Goal: Information Seeking & Learning: Find contact information

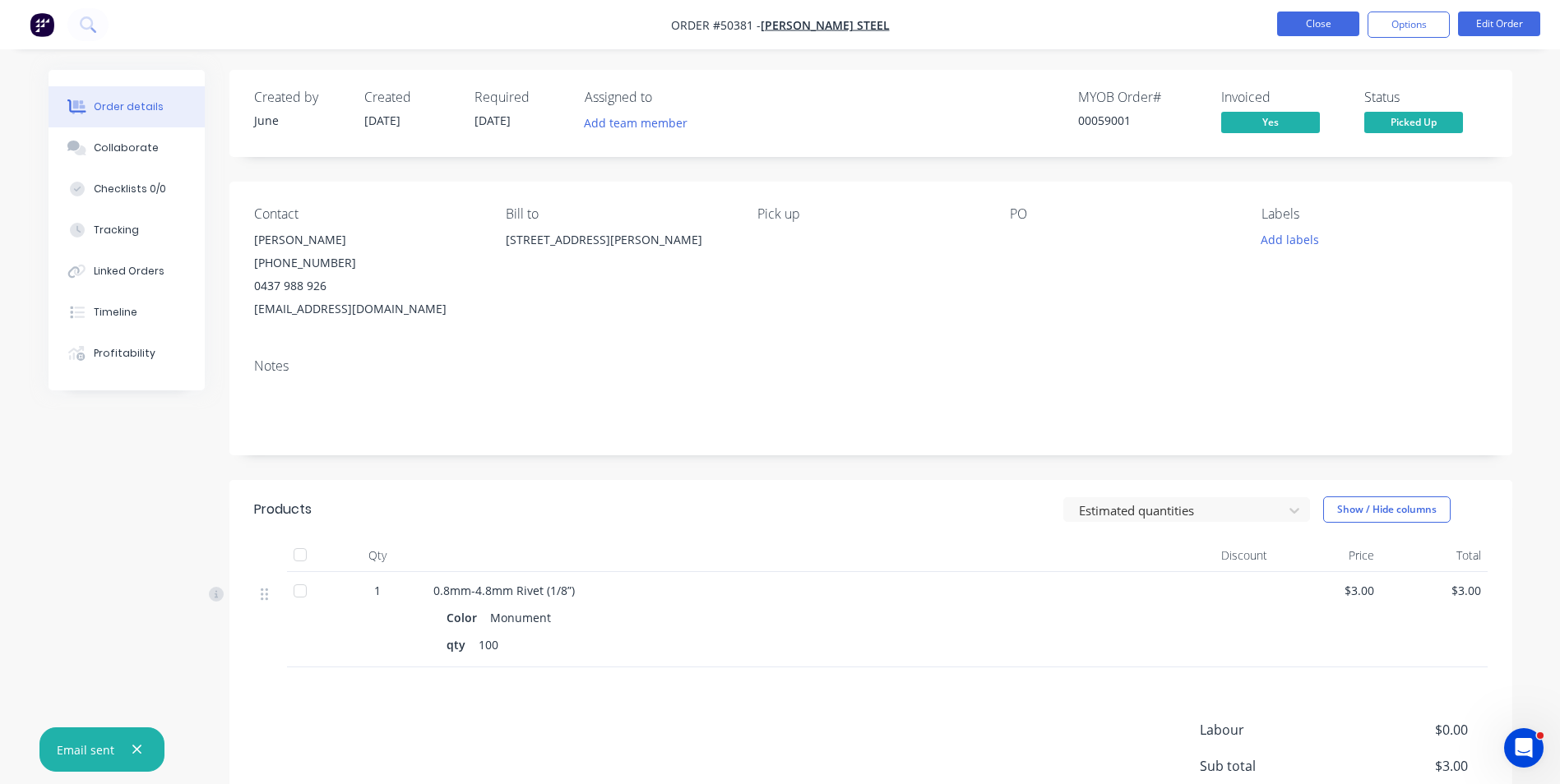
click at [1280, 33] on button "Close" at bounding box center [1317, 24] width 82 height 25
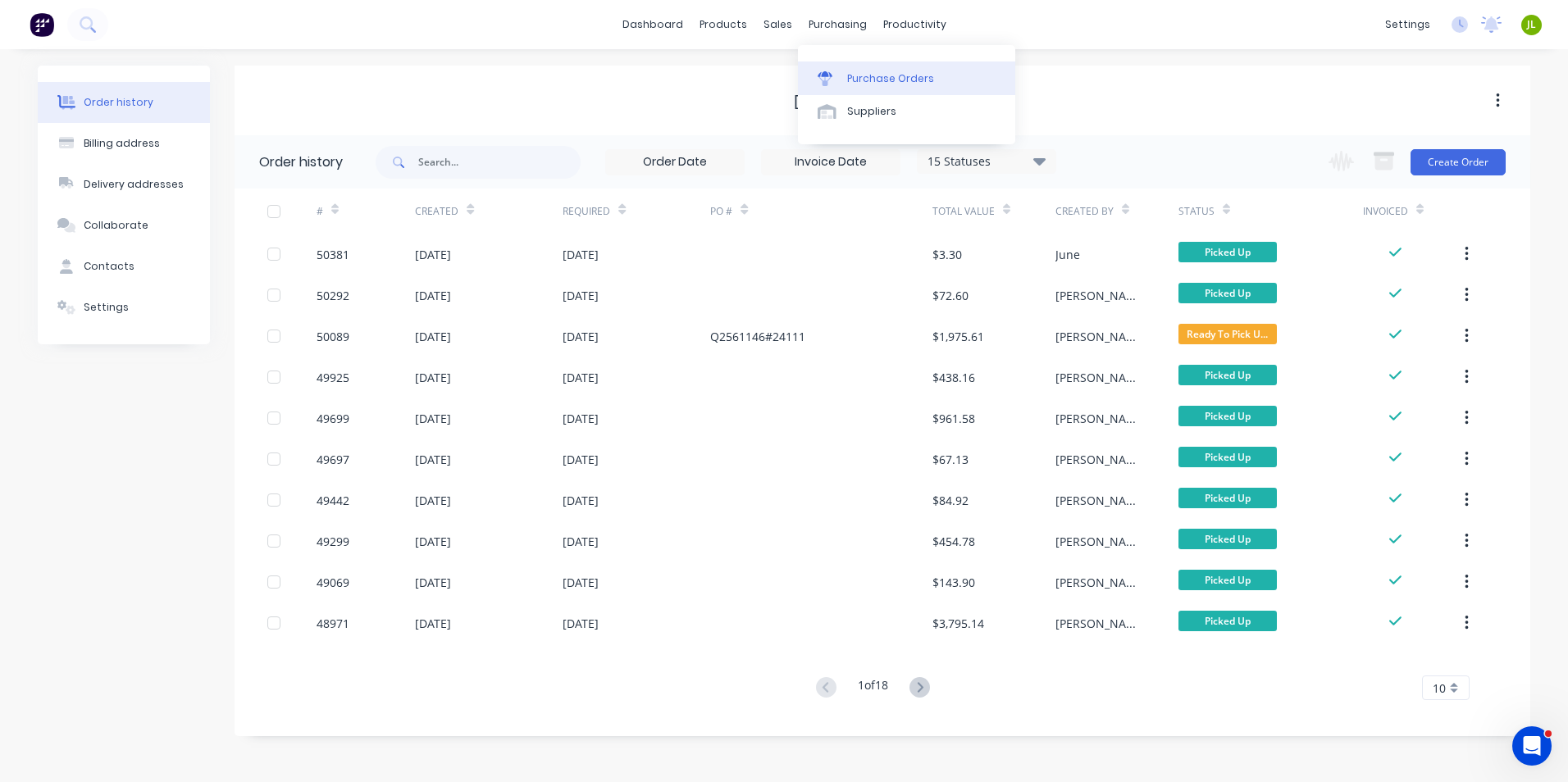
click at [839, 94] on link "Purchase Orders" at bounding box center [906, 78] width 217 height 33
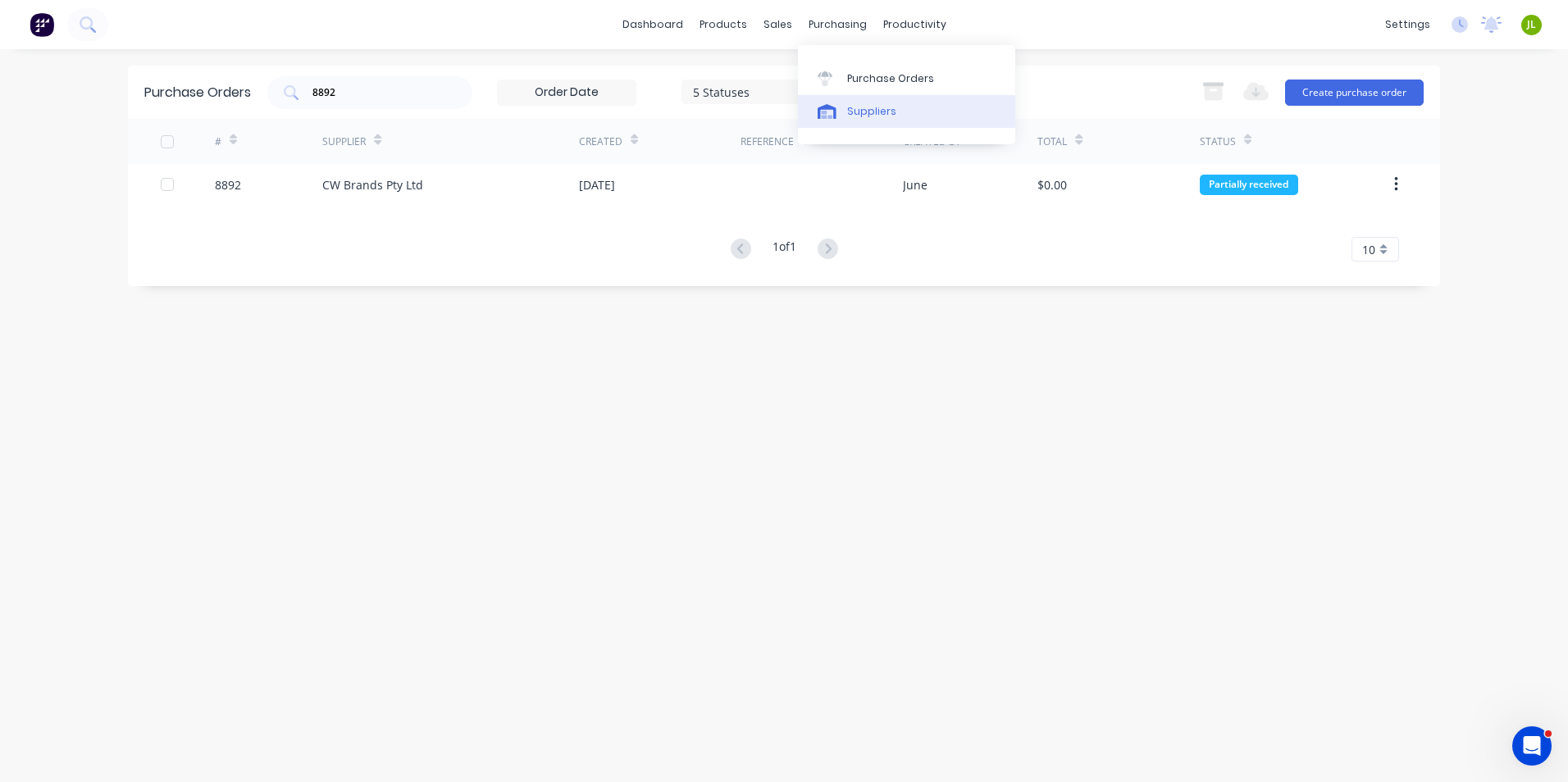
click at [857, 126] on link "Suppliers" at bounding box center [906, 112] width 217 height 33
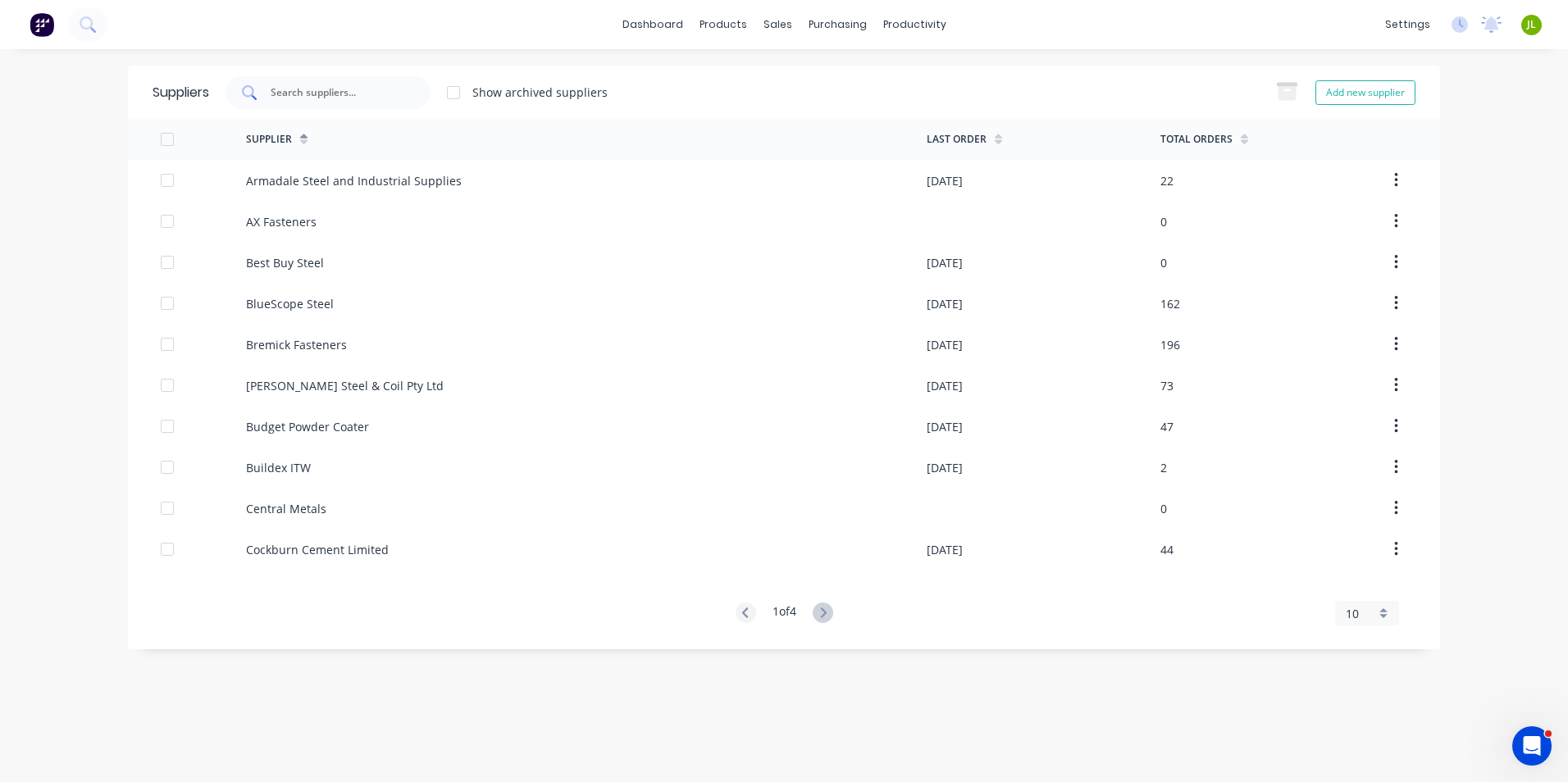
click at [421, 94] on div at bounding box center [328, 93] width 205 height 33
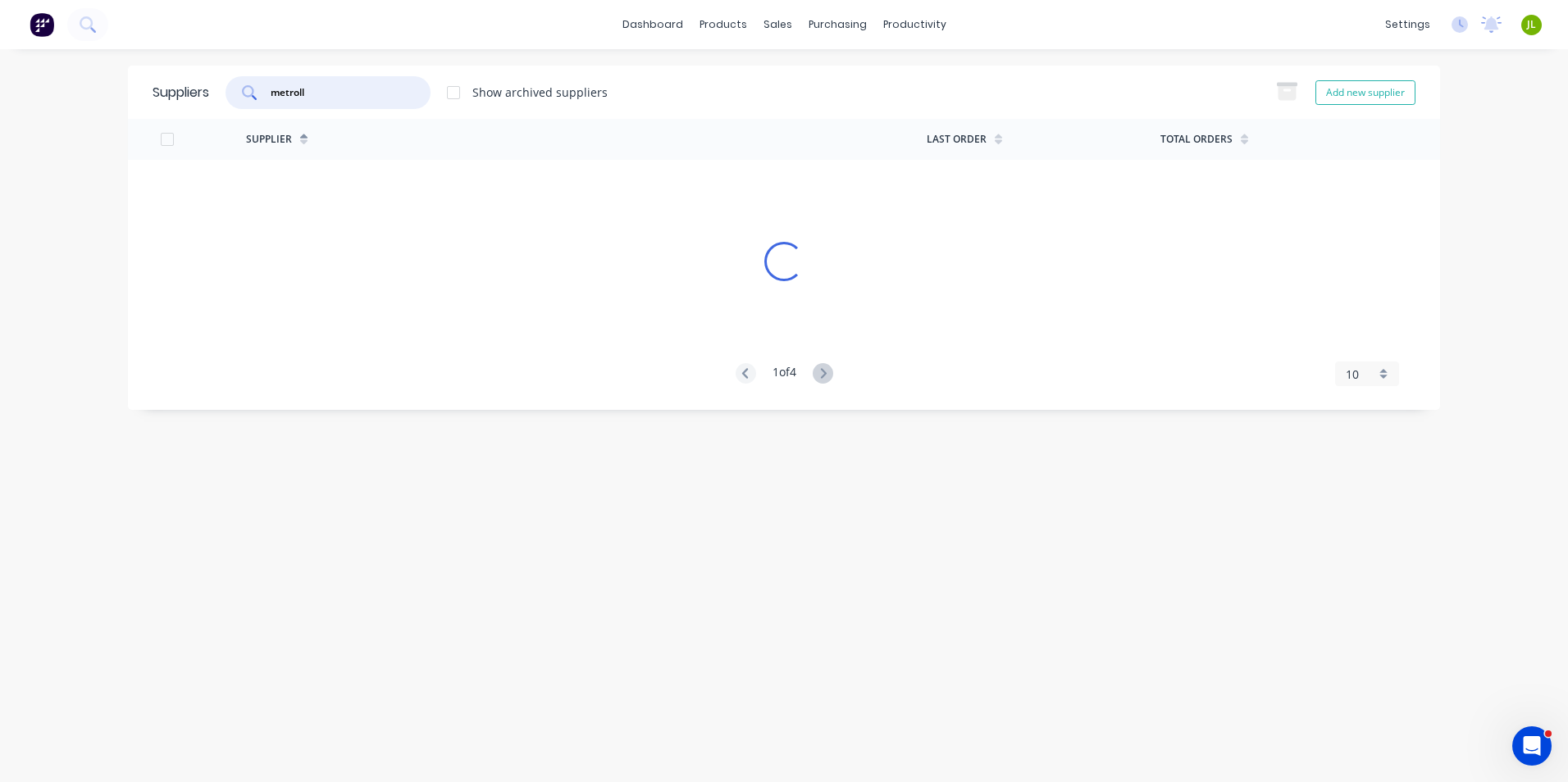
type input "metroll"
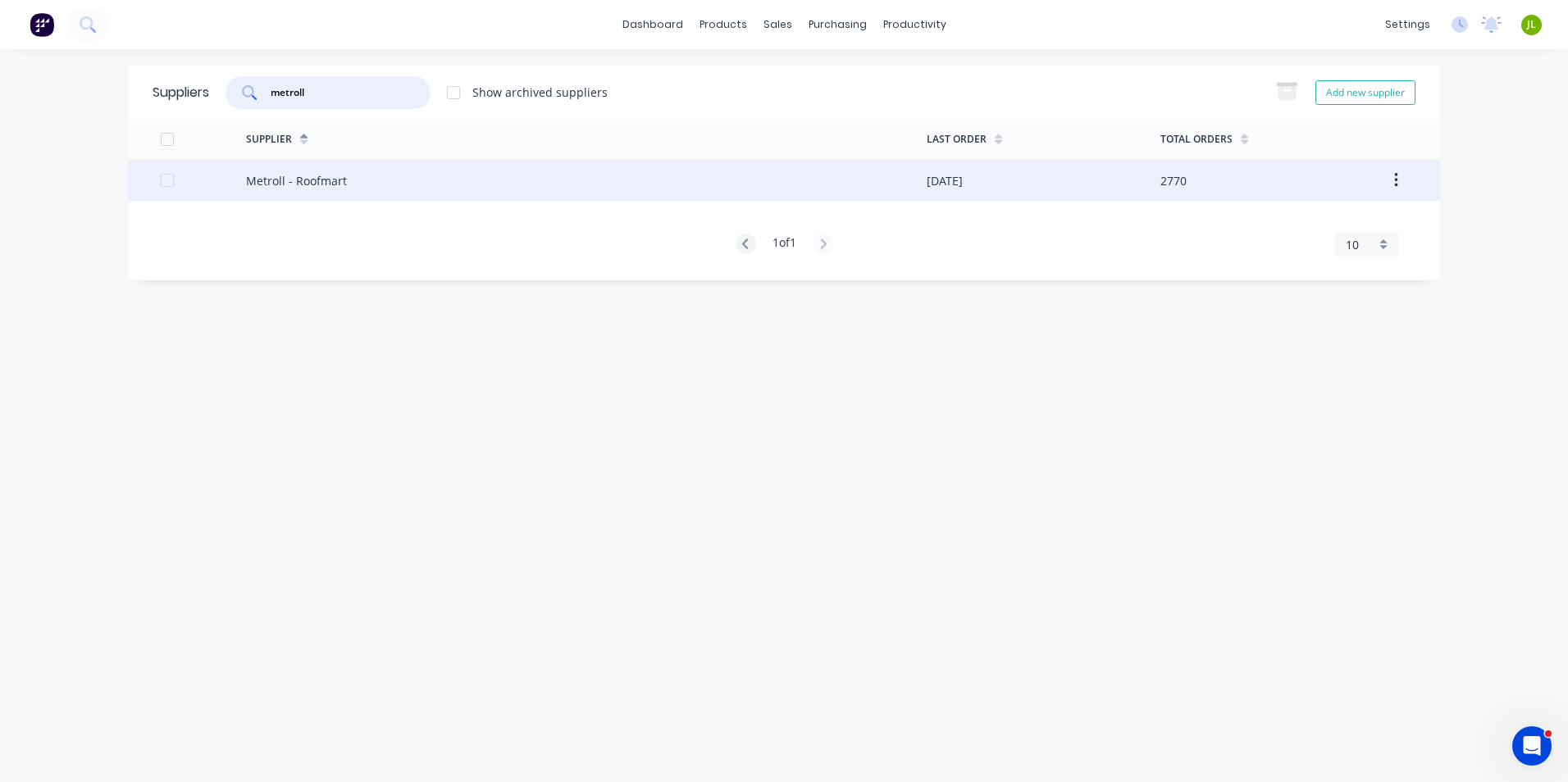
click at [317, 183] on div "Metroll - Roofmart" at bounding box center [296, 181] width 101 height 17
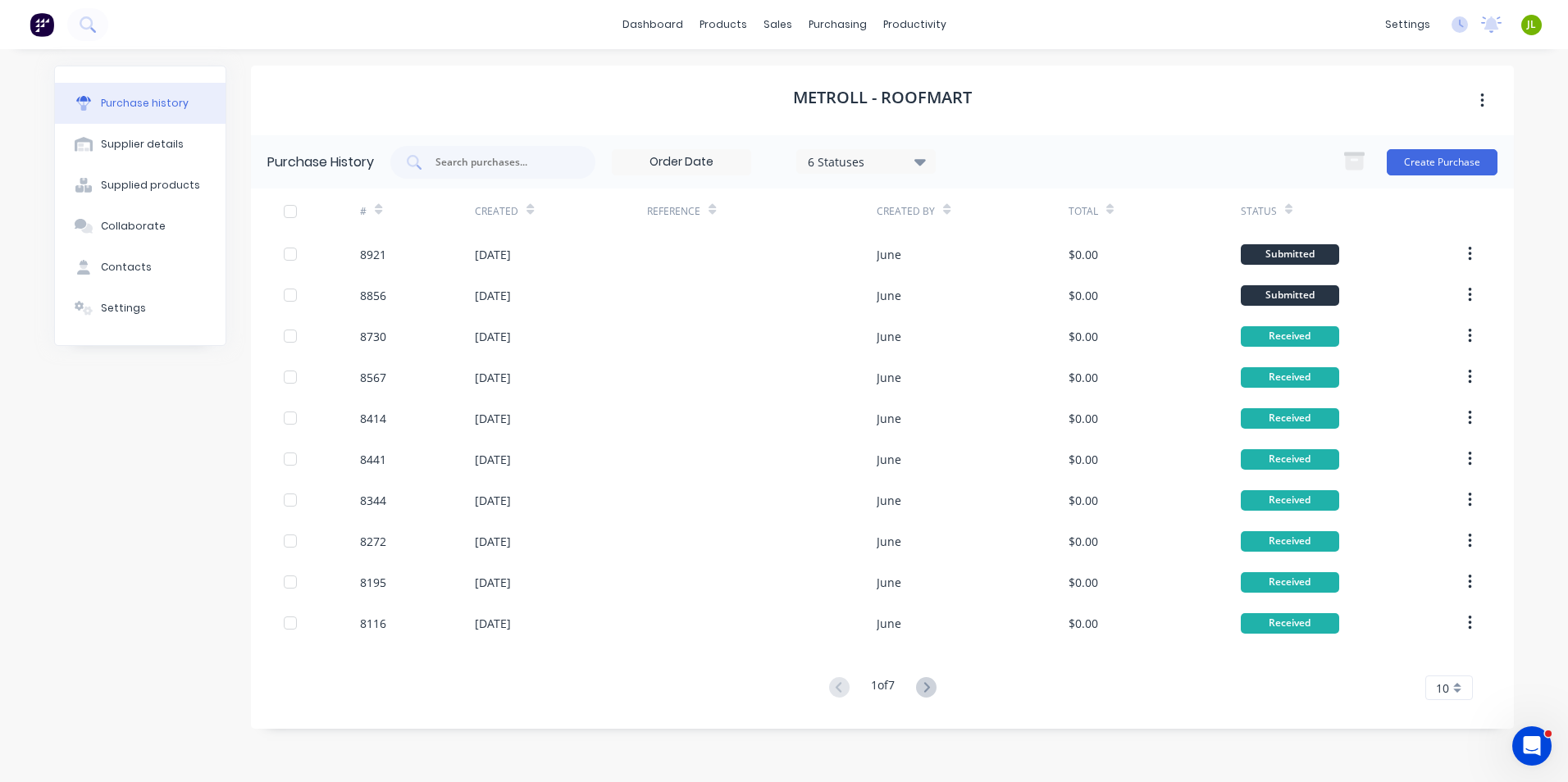
click at [876, 151] on div "6 Statuses" at bounding box center [867, 161] width 139 height 25
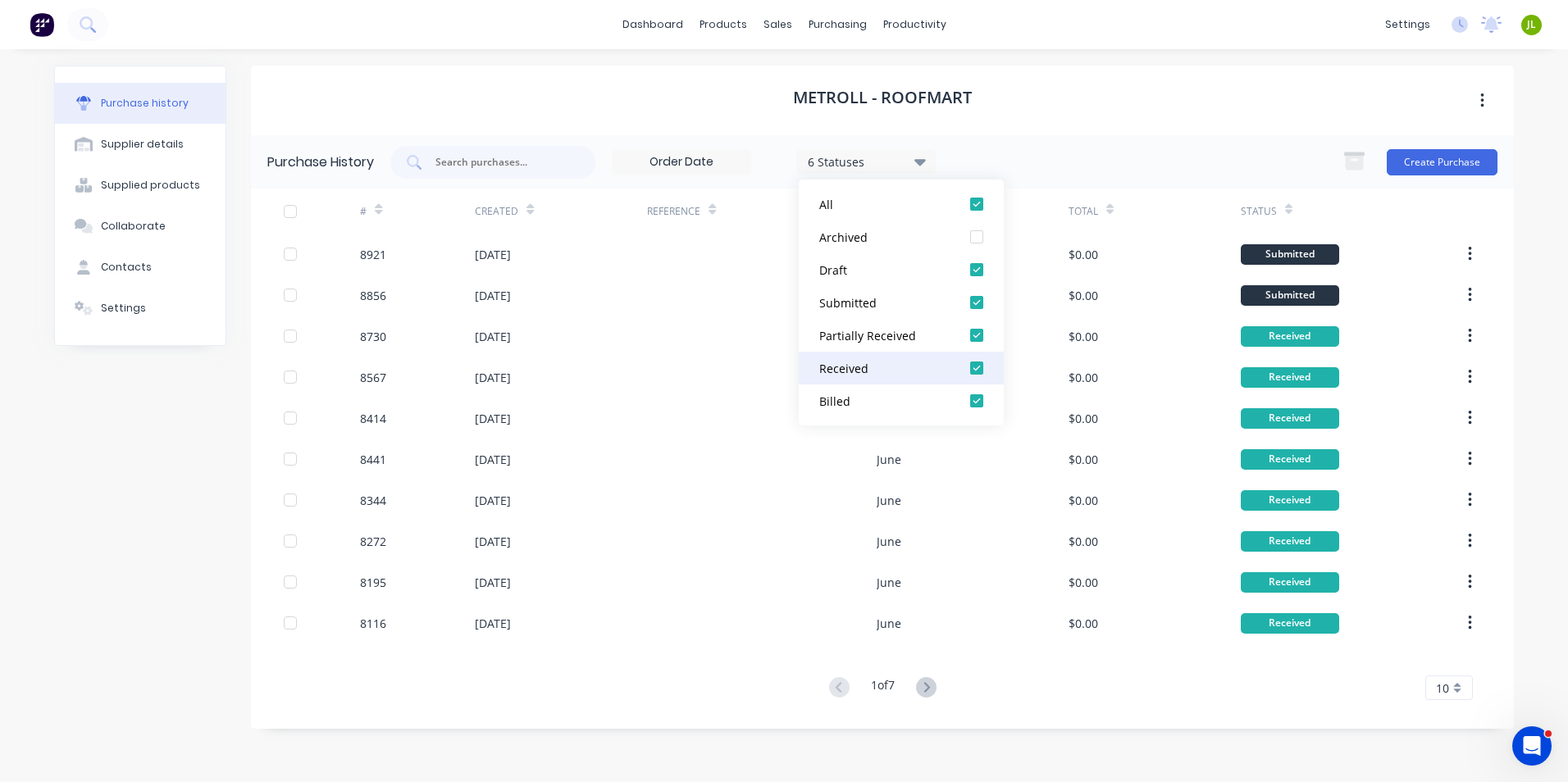
click at [900, 377] on div "Received" at bounding box center [885, 369] width 131 height 17
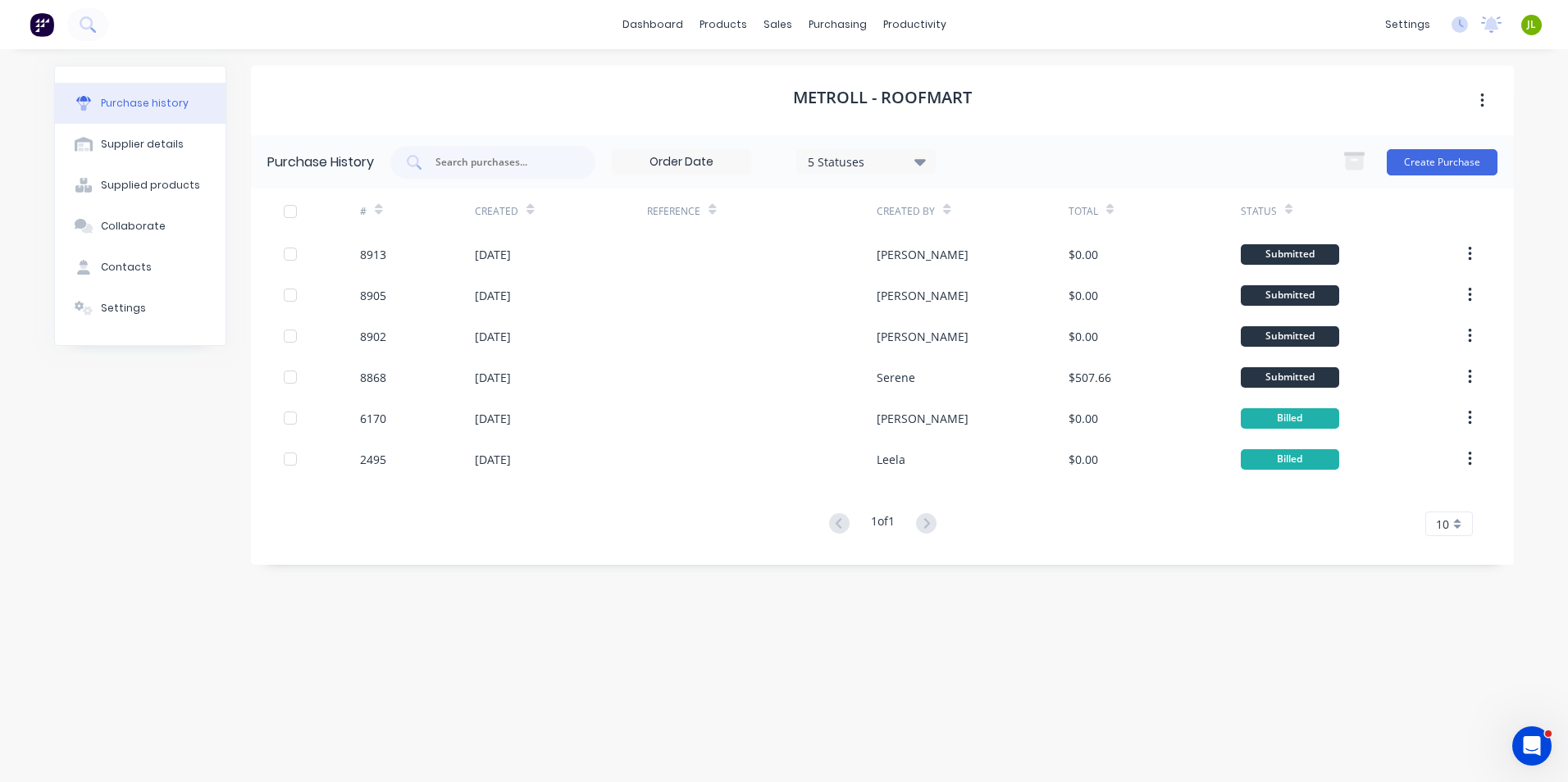
click at [685, 633] on div "Metroll - Roofmart Purchase History 5 Statuses 5 Statuses Create Purchase # Cre…" at bounding box center [883, 408] width 1264 height 684
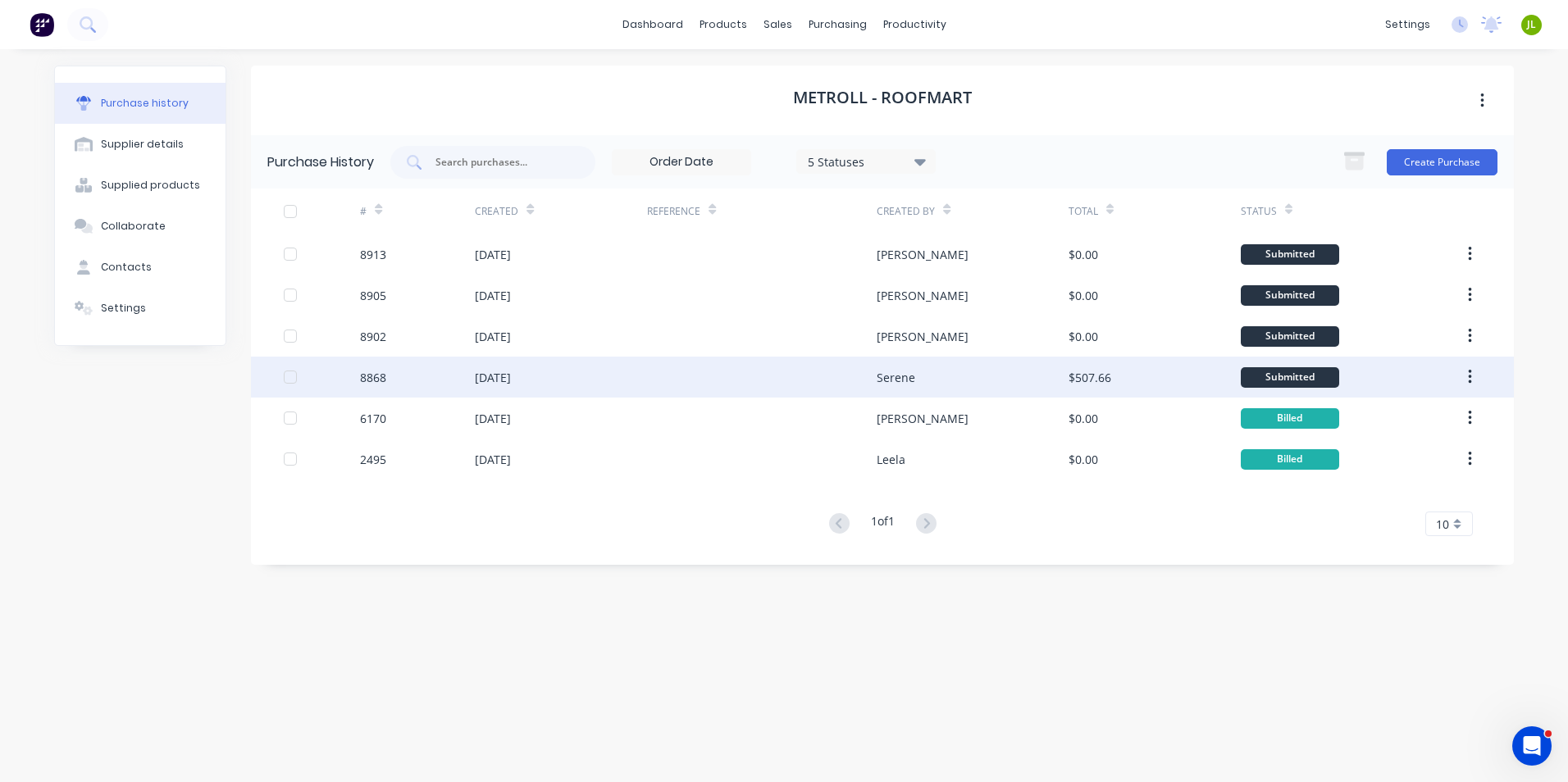
click at [805, 369] on div at bounding box center [762, 377] width 229 height 41
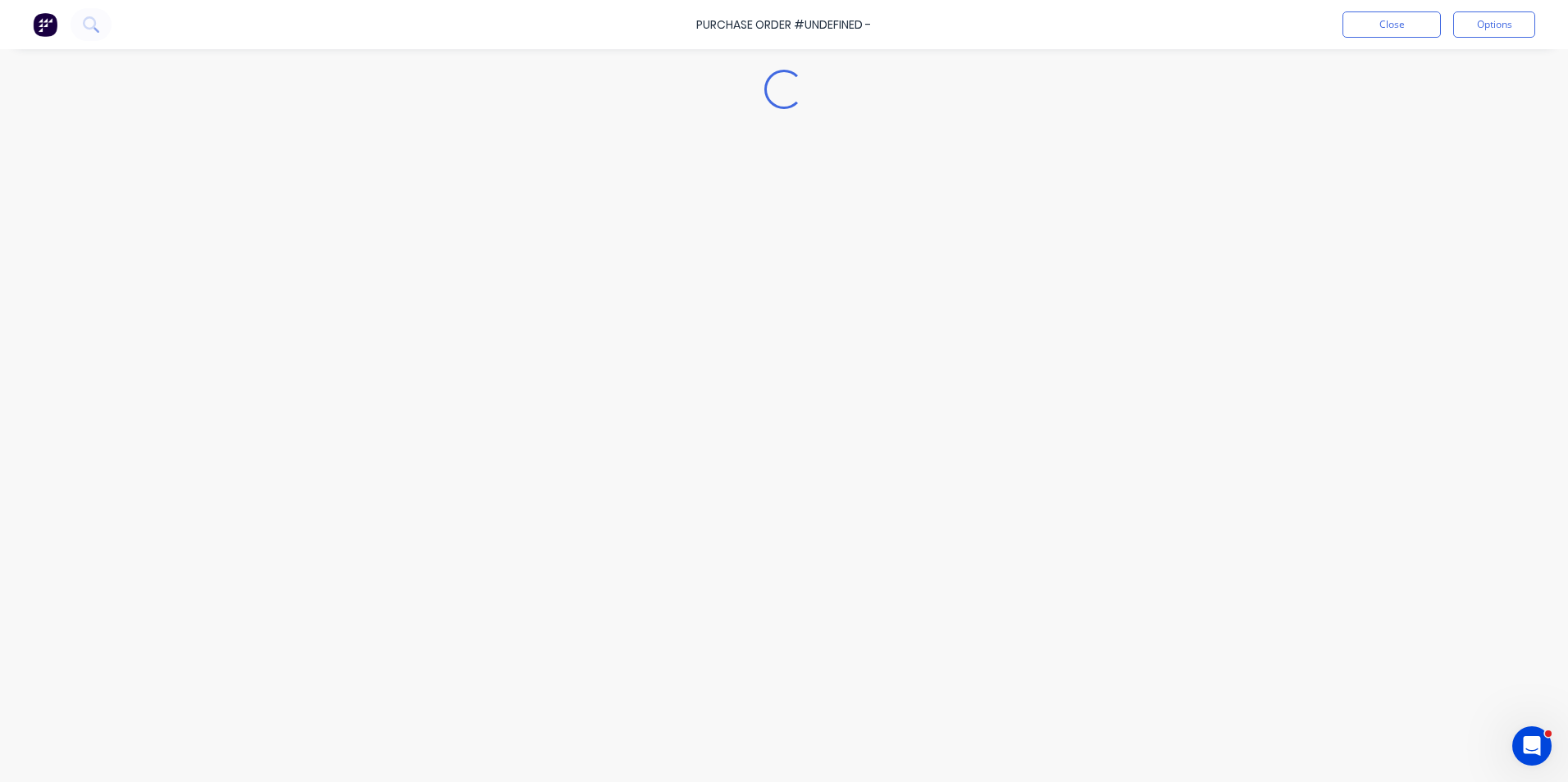
type textarea "x"
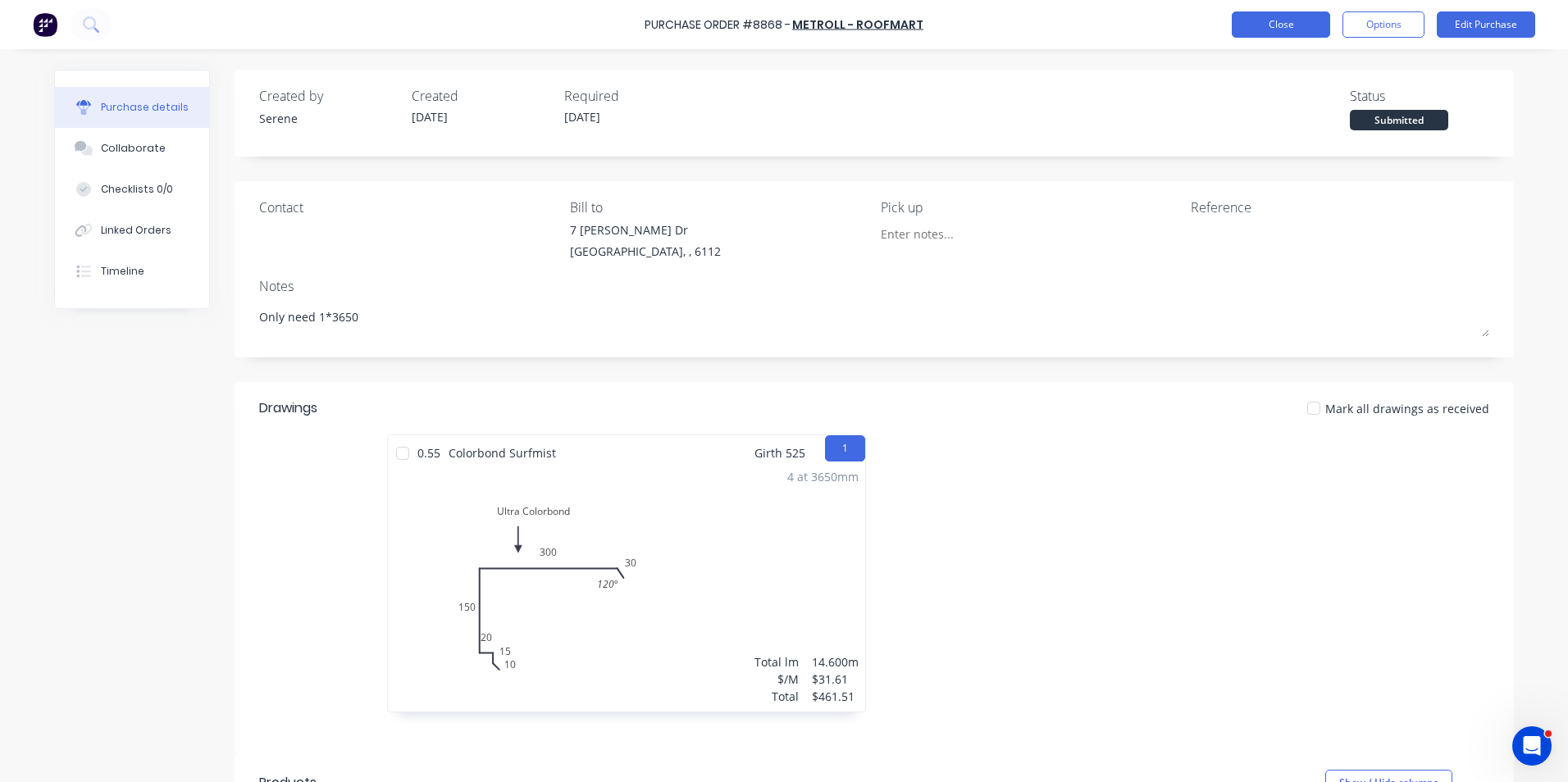
click at [1248, 20] on button "Close" at bounding box center [1281, 25] width 98 height 27
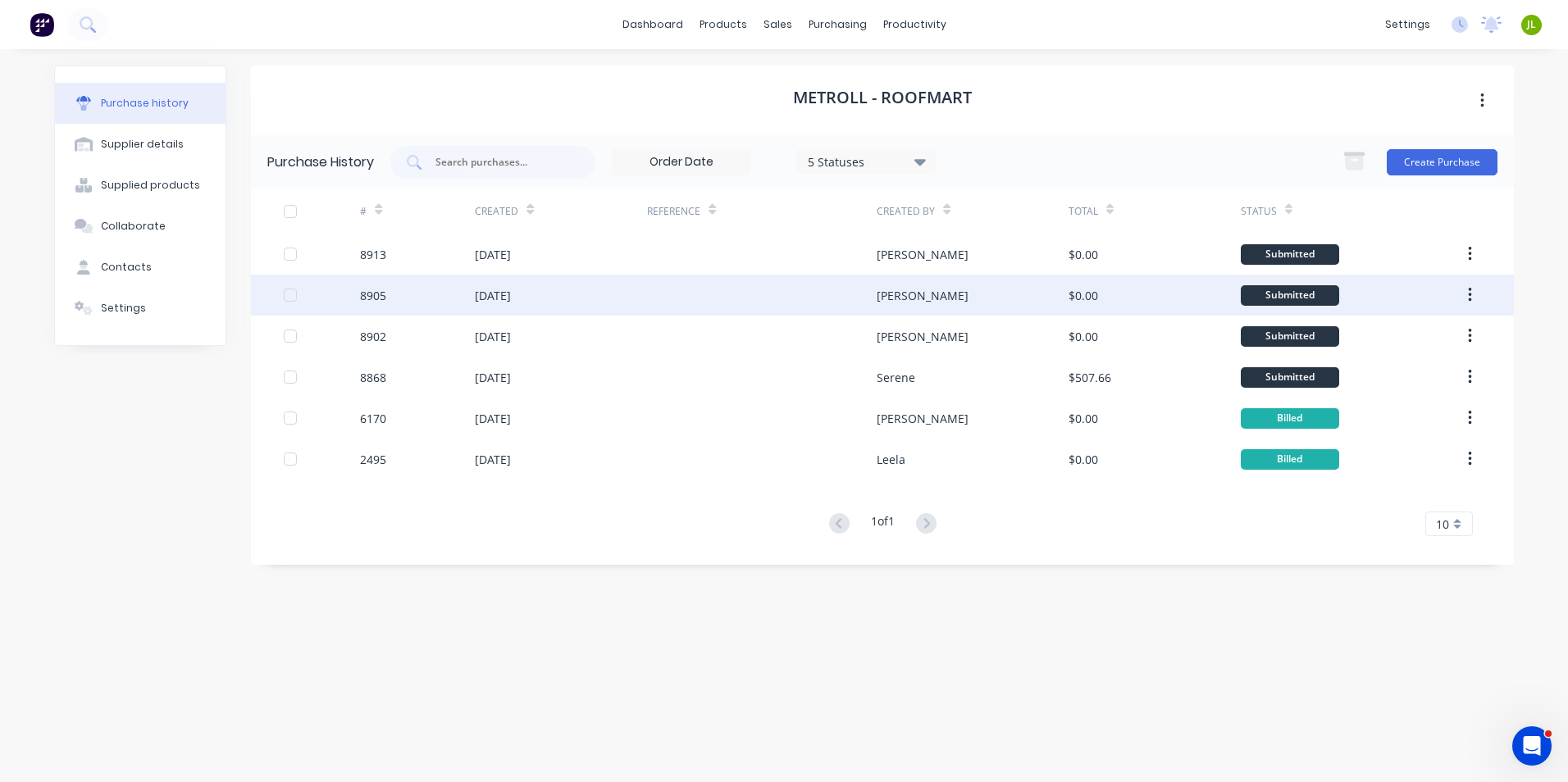
click at [730, 291] on div at bounding box center [762, 295] width 229 height 41
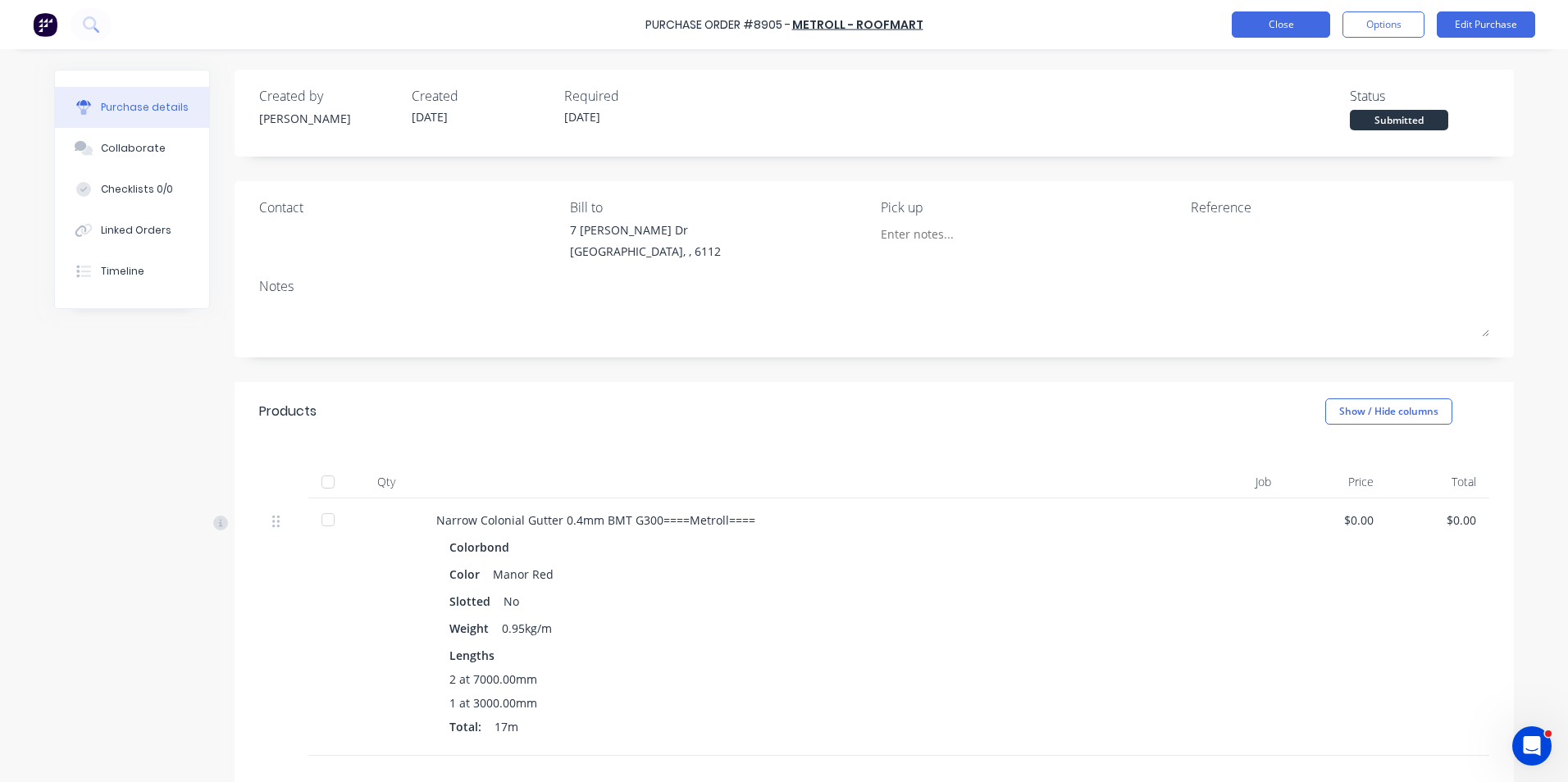
click at [1287, 34] on button "Close" at bounding box center [1281, 25] width 98 height 27
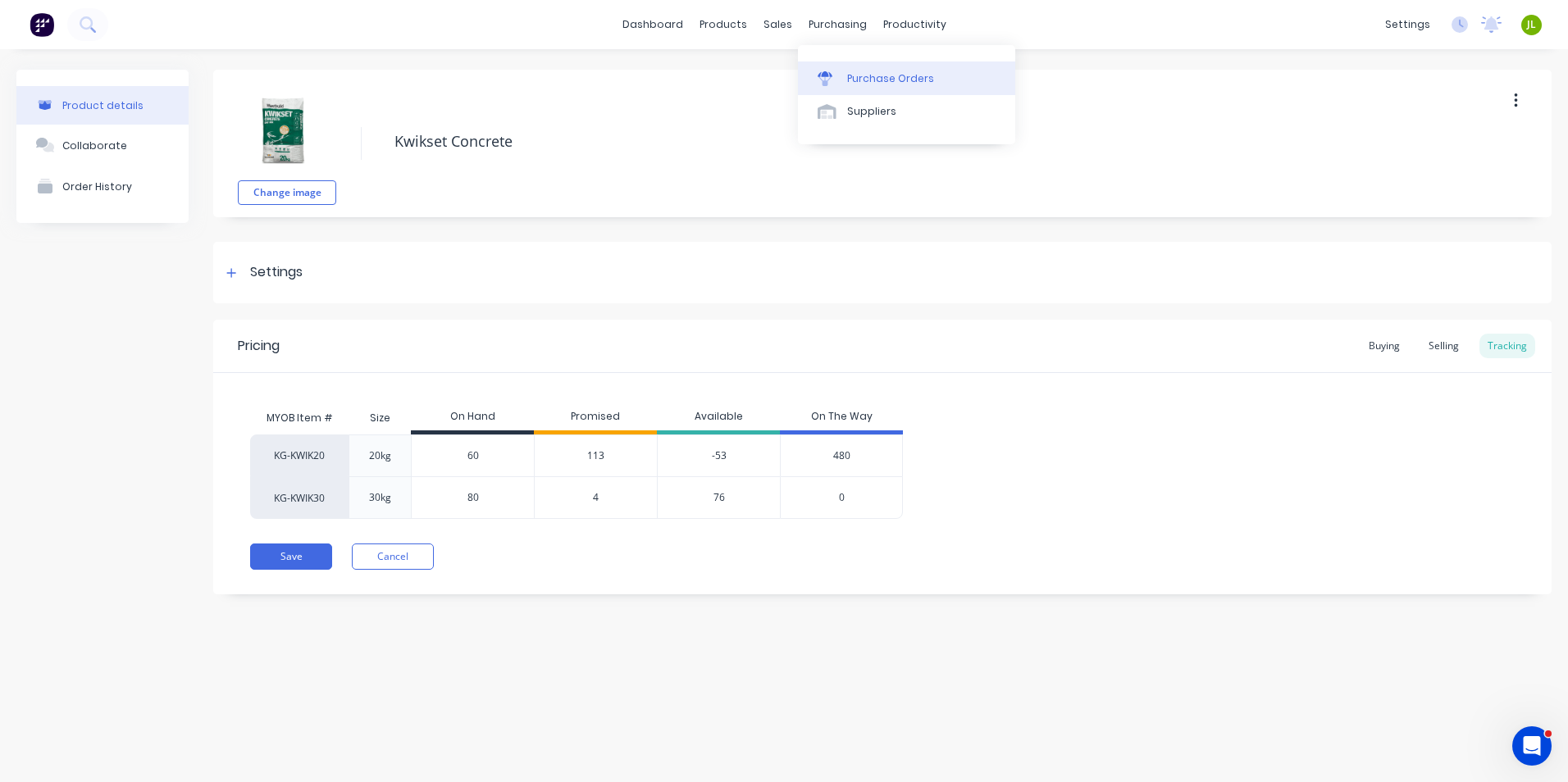
drag, startPoint x: 861, startPoint y: 84, endPoint x: 814, endPoint y: 94, distance: 48.1
click at [861, 84] on div "Purchase Orders" at bounding box center [890, 79] width 87 height 15
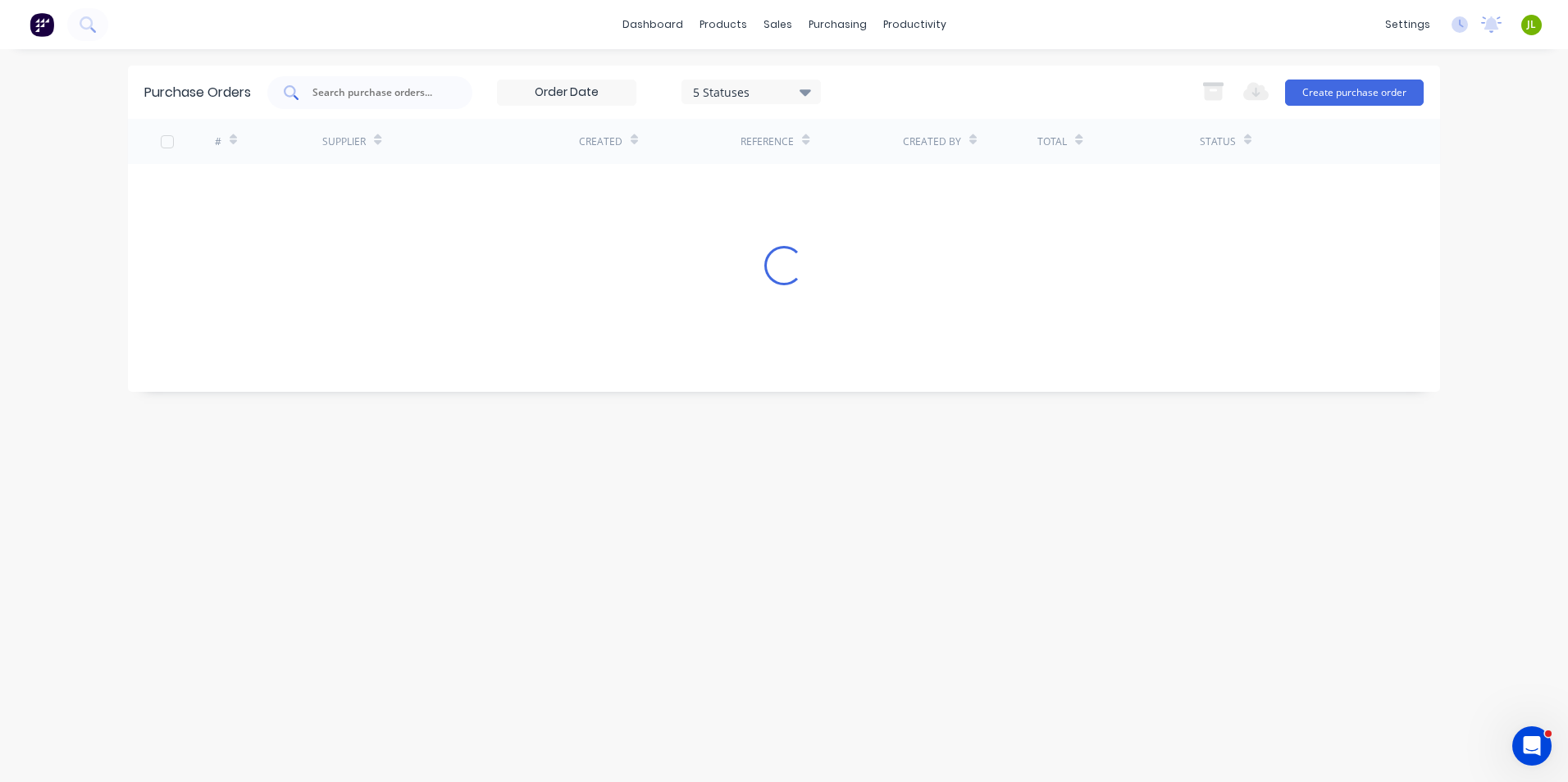
click at [378, 106] on div at bounding box center [370, 93] width 205 height 33
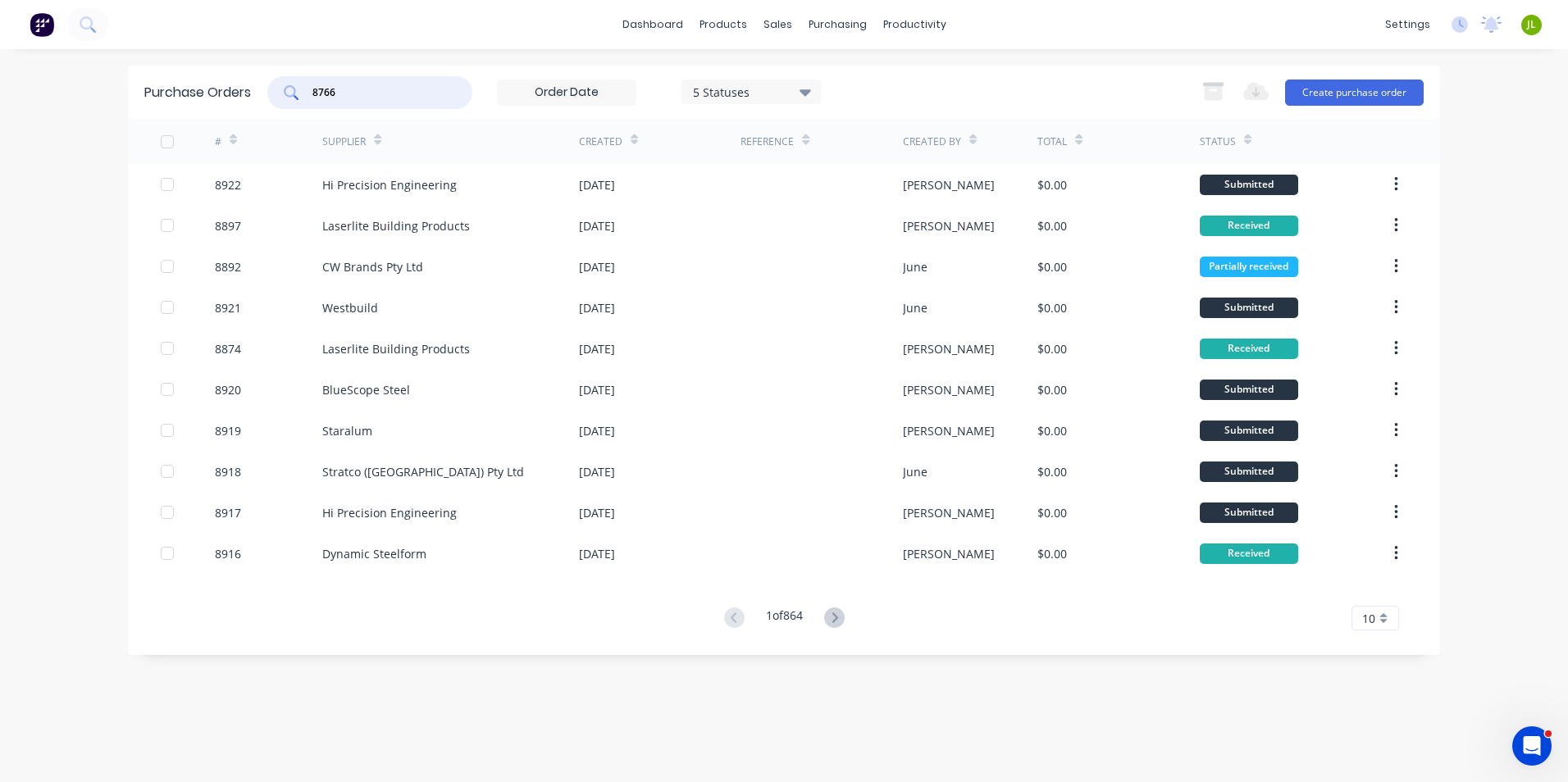
type input "8766"
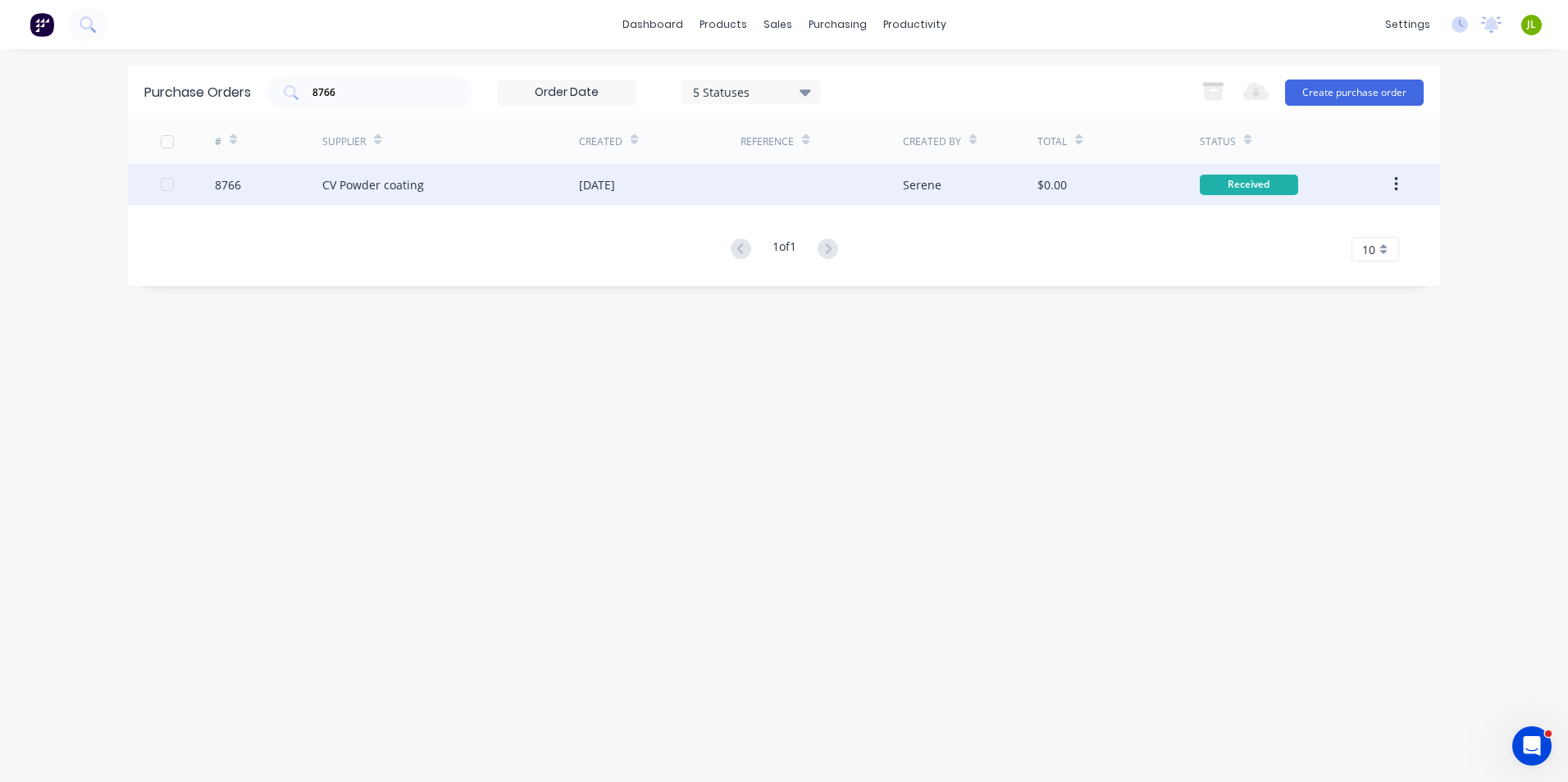
click at [392, 172] on div "CV Powder coating" at bounding box center [451, 184] width 257 height 41
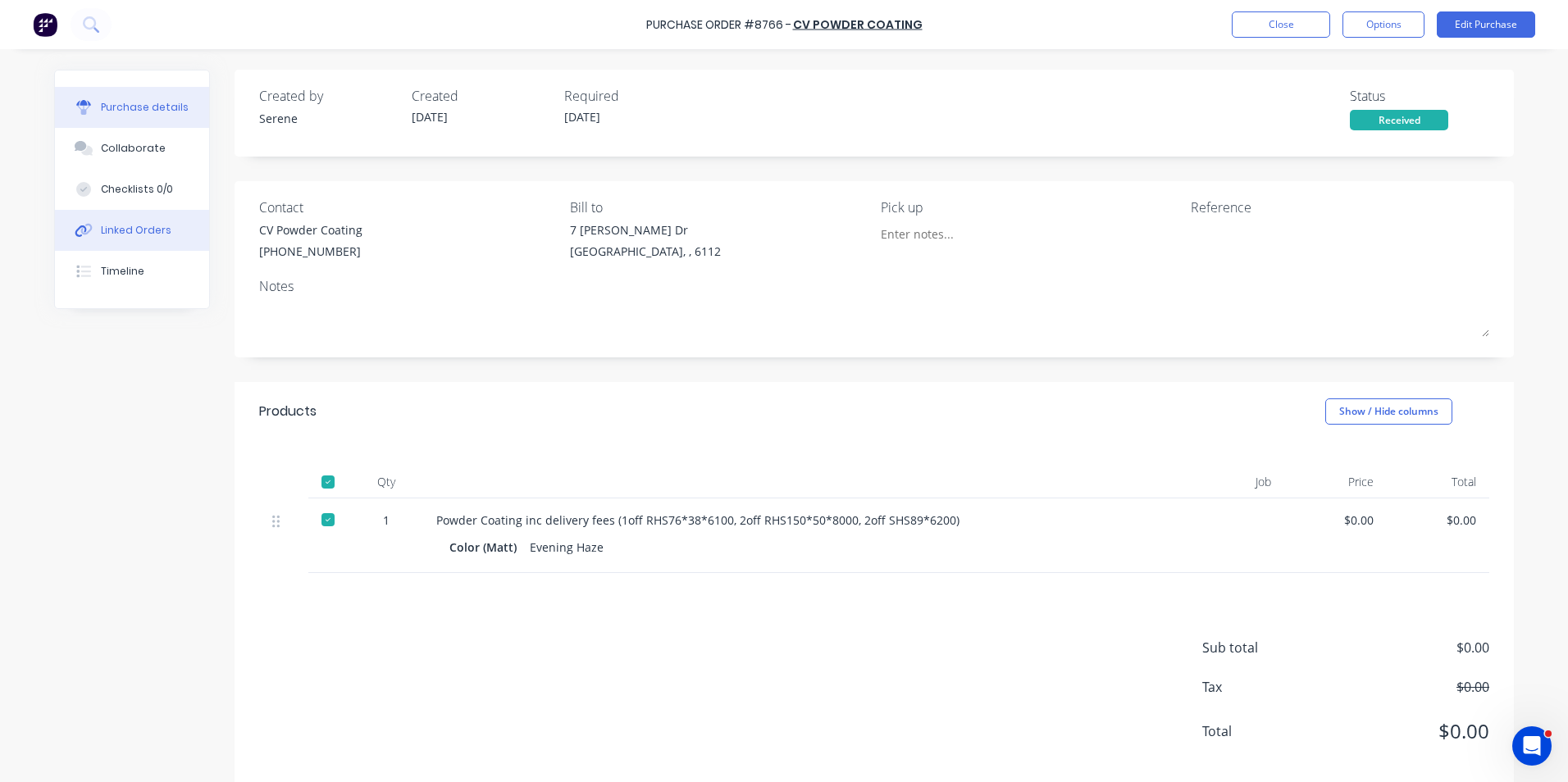
click at [101, 237] on div "Linked Orders" at bounding box center [136, 230] width 71 height 15
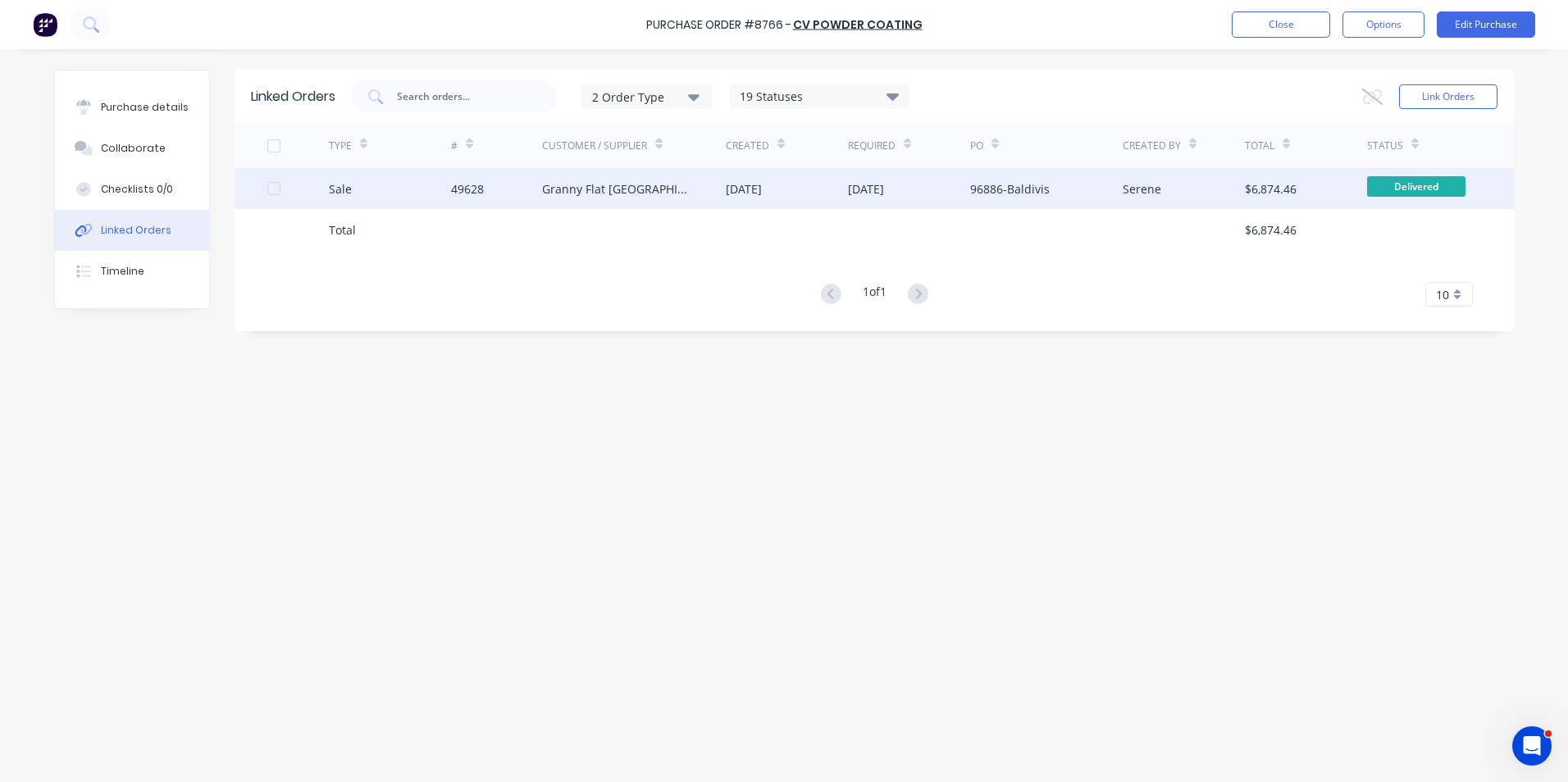
click at [475, 193] on div "49628" at bounding box center [468, 189] width 33 height 17
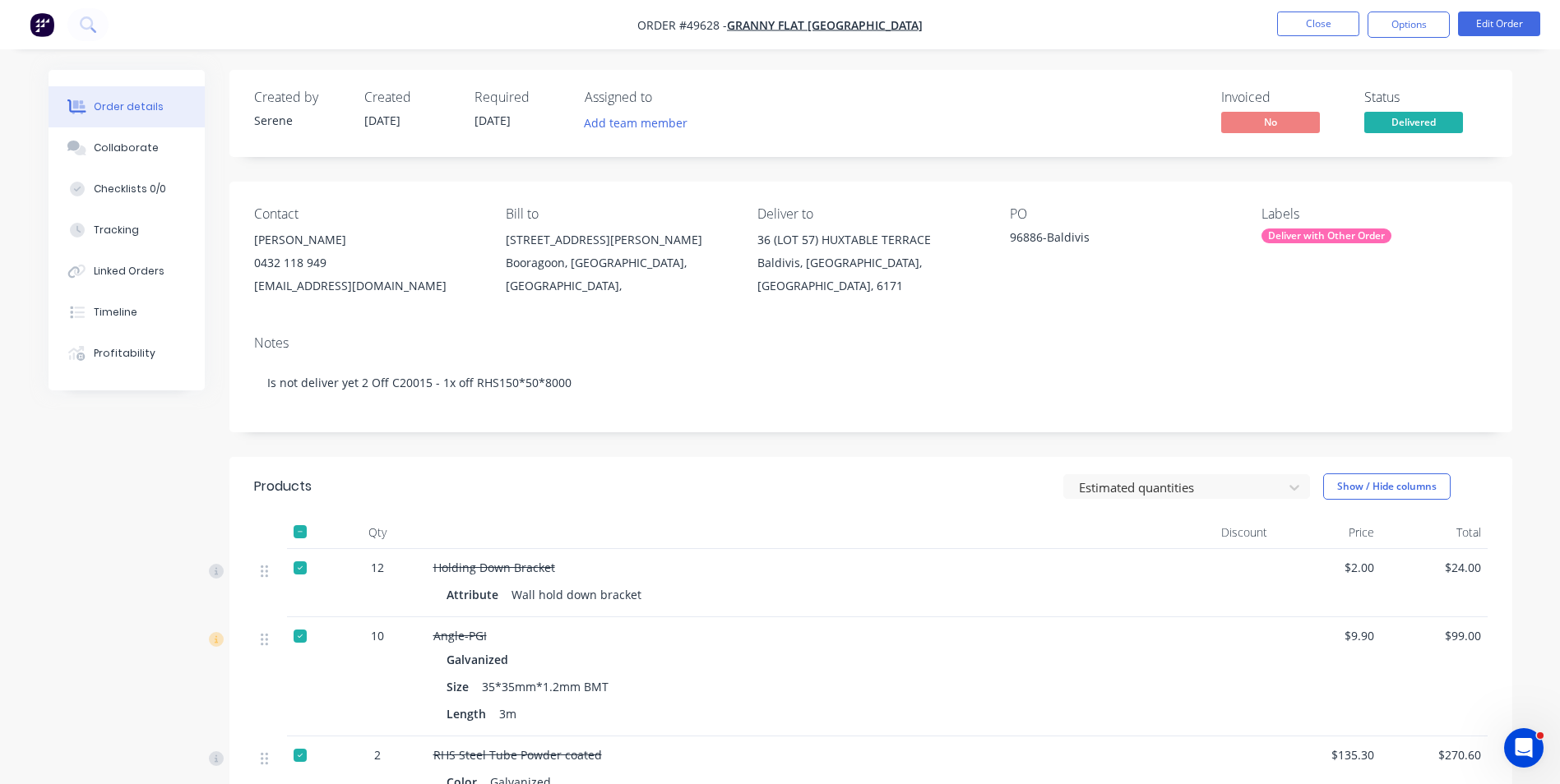
click at [616, 507] on header "Products Estimated quantities Show / Hide columns" at bounding box center [871, 486] width 1282 height 59
click at [996, 103] on div "Invoiced No Status Delivered" at bounding box center [1118, 114] width 738 height 48
click at [1305, 21] on button "Close" at bounding box center [1317, 24] width 82 height 25
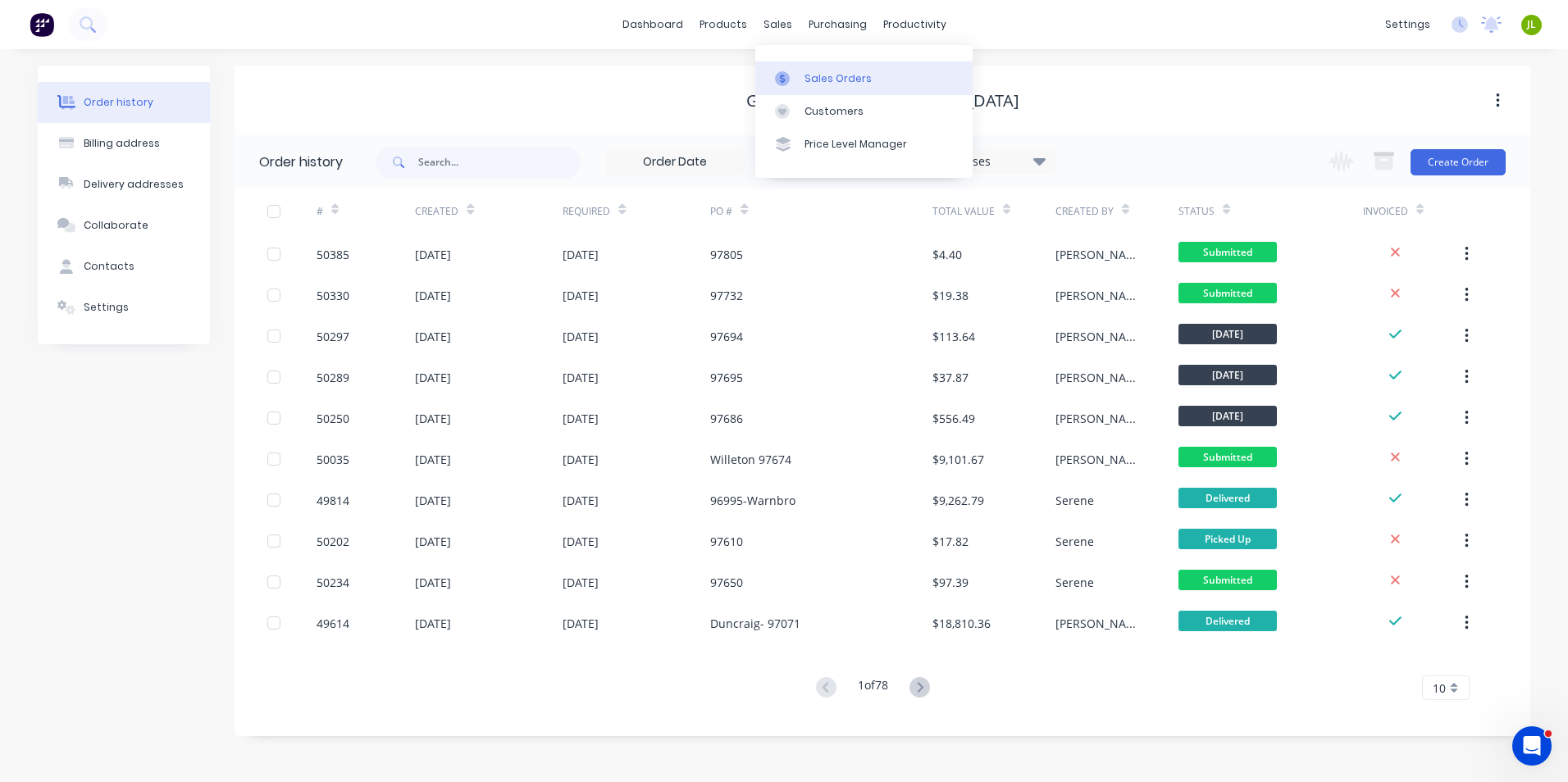
click at [782, 77] on icon at bounding box center [782, 79] width 15 height 15
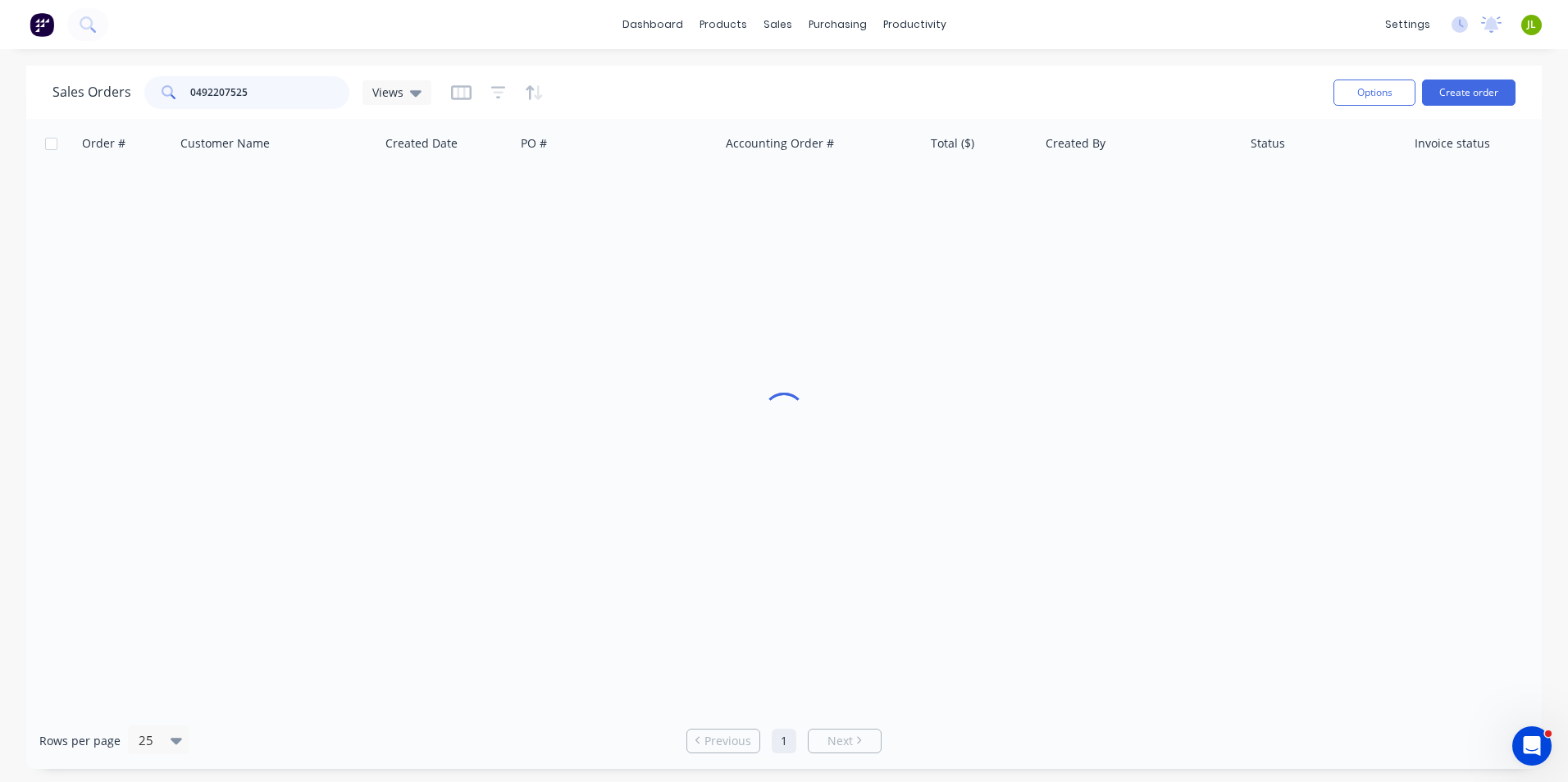
drag, startPoint x: 287, startPoint y: 94, endPoint x: -4, endPoint y: 94, distance: 291.0
click at [0, 94] on html "dashboard products sales purchasing productivity dashboard products Product Cat…" at bounding box center [784, 391] width 1568 height 782
paste input "caincurtis@gmail.com"
type input "caincurtis@gmail.com"
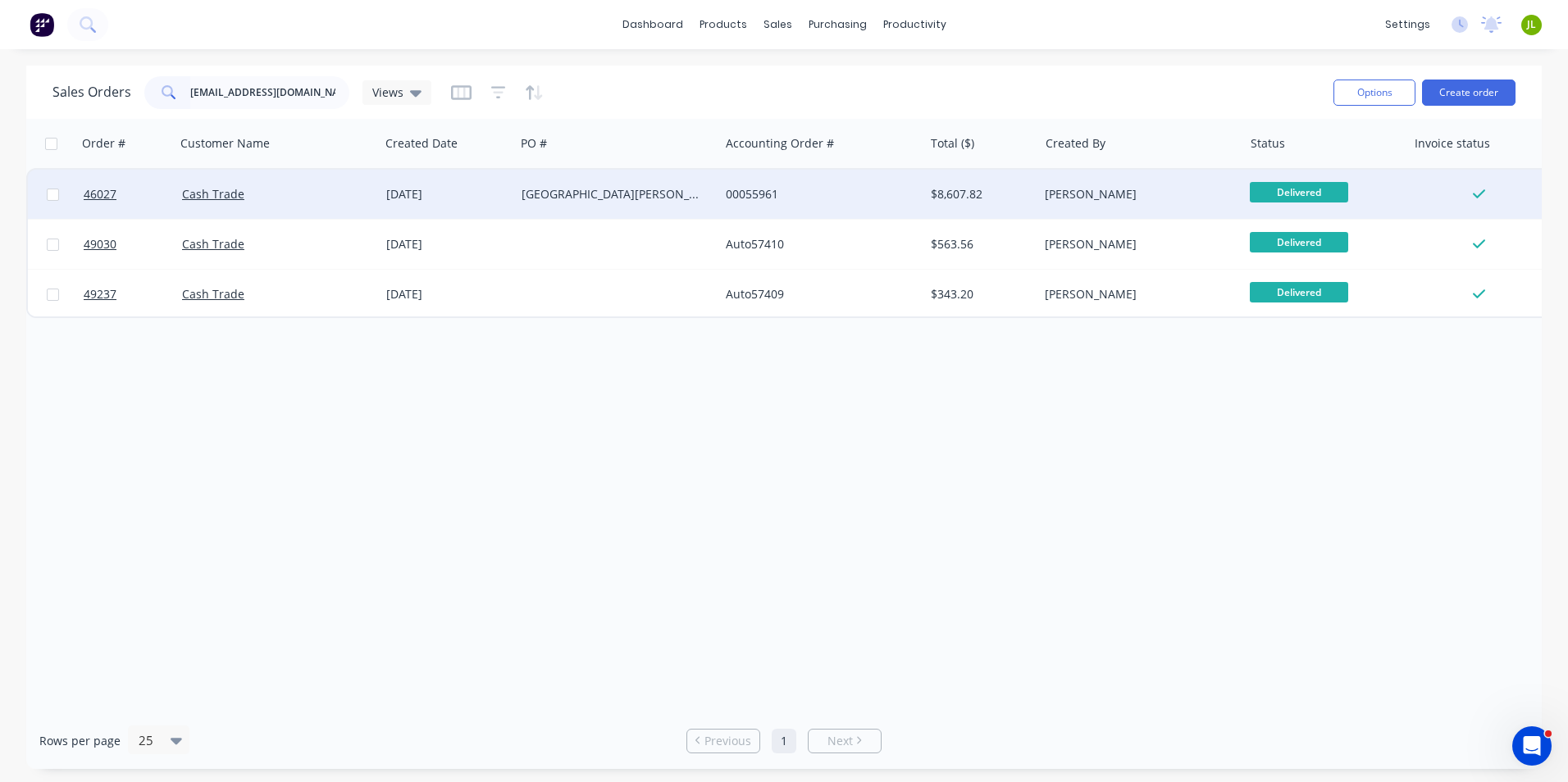
click at [306, 211] on div "Cash Trade" at bounding box center [277, 194] width 204 height 50
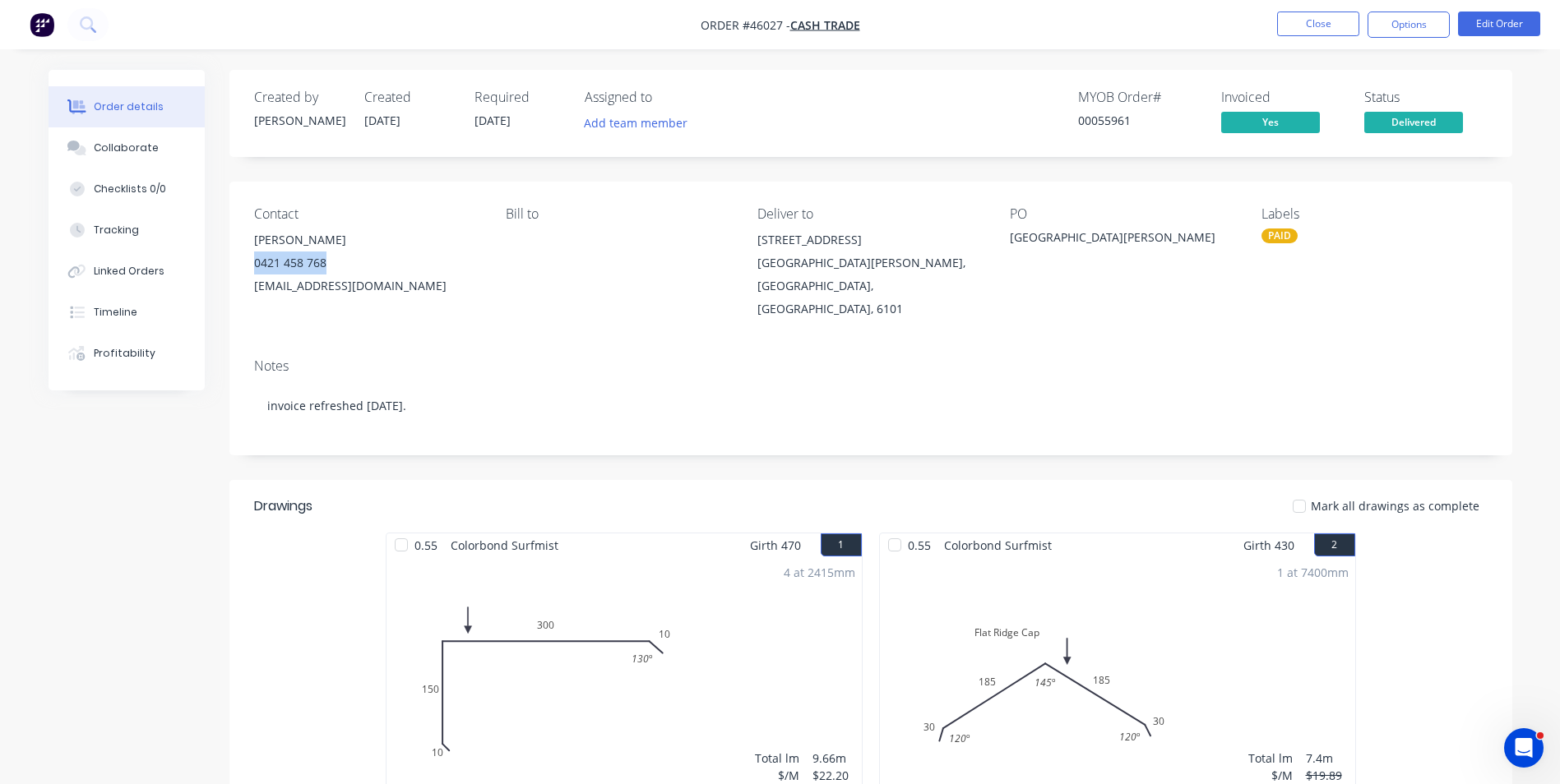
drag, startPoint x: 333, startPoint y: 261, endPoint x: 233, endPoint y: 261, distance: 100.0
click at [233, 261] on div "Contact Cain 0421 458 768 caincurtis@gmail.com Bill to Deliver to 8 Whittlesfor…" at bounding box center [871, 264] width 1282 height 164
copy div "0421 458 768"
